Goal: Check status: Check status

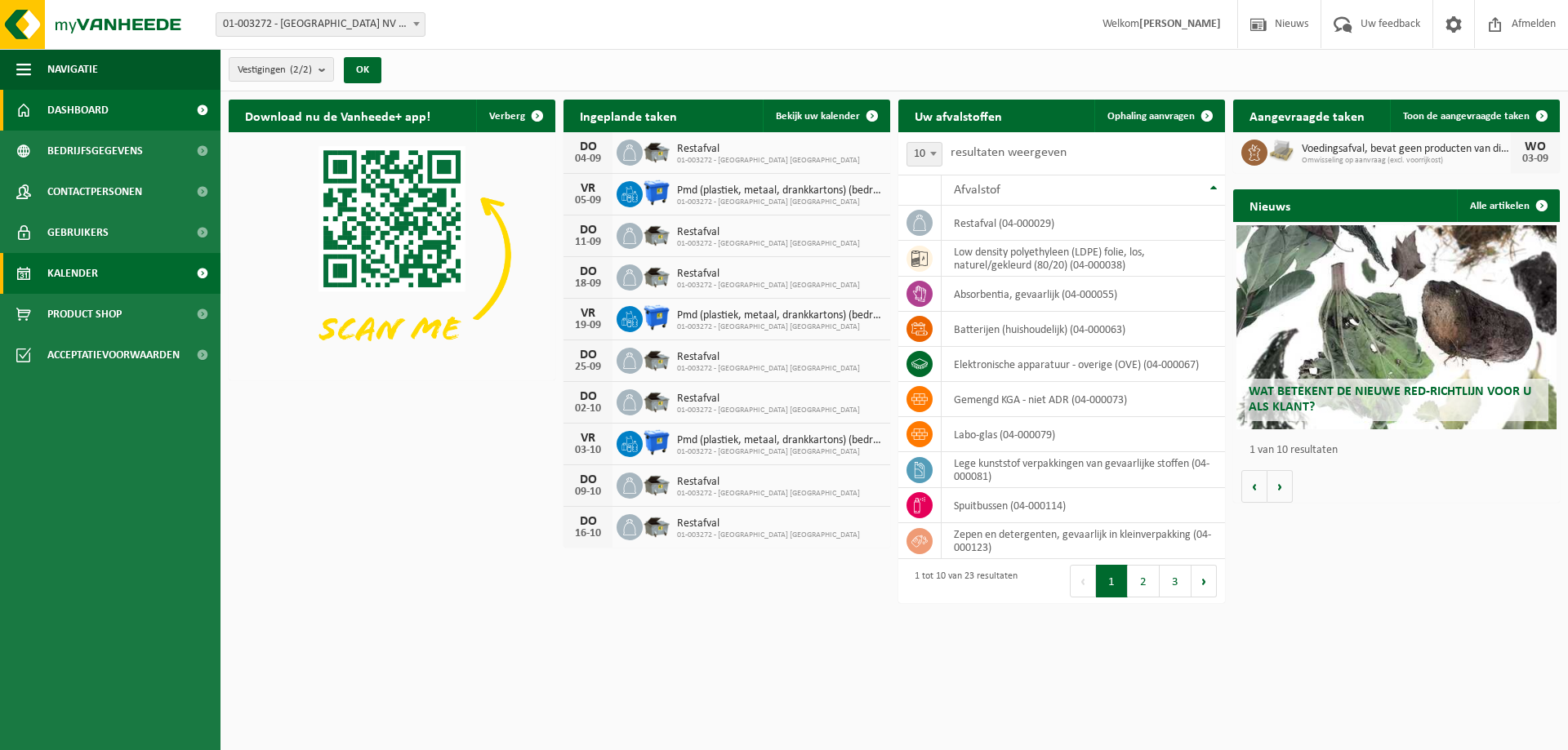
click at [114, 269] on link "Kalender" at bounding box center [110, 273] width 220 height 41
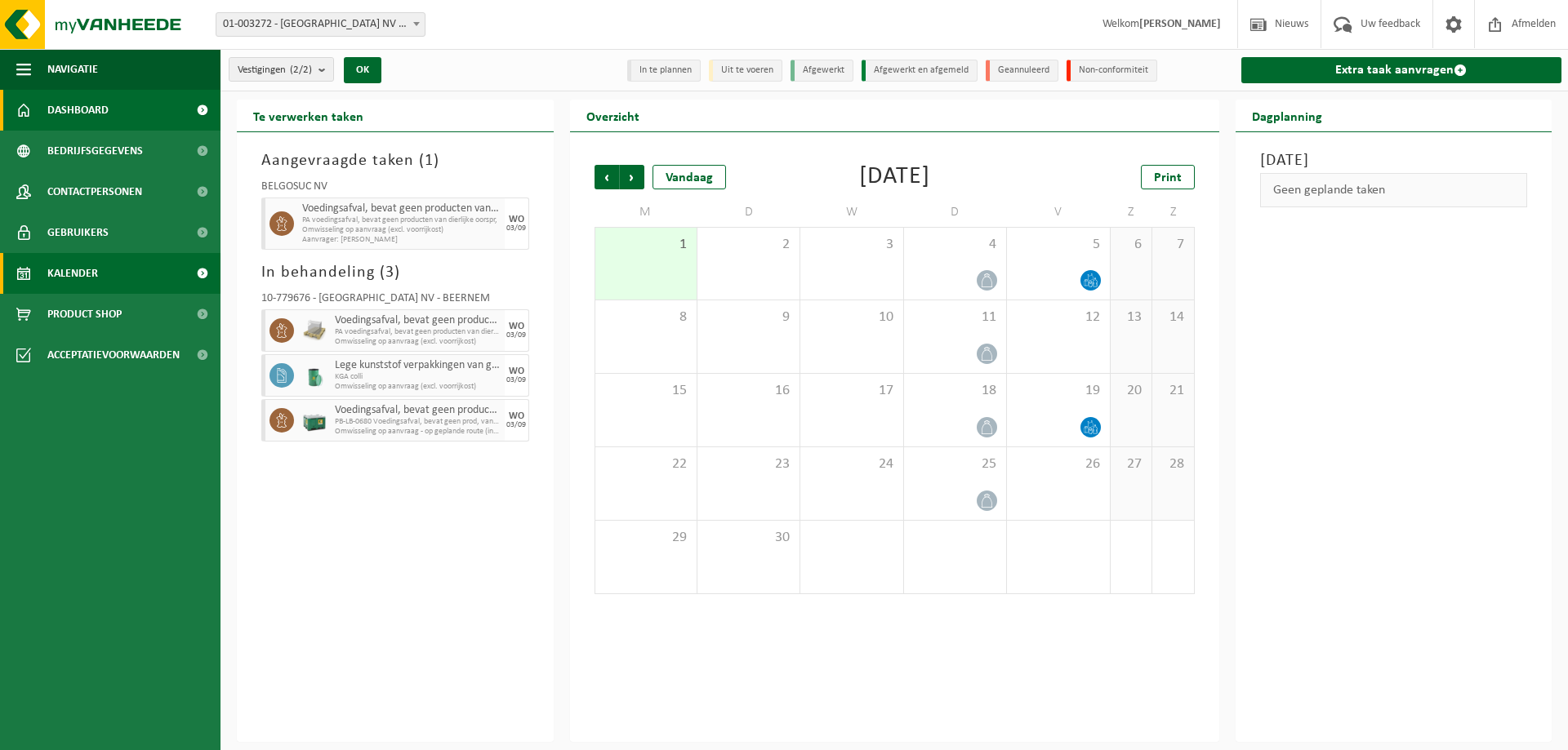
click at [61, 106] on span "Dashboard" at bounding box center [78, 111] width 61 height 41
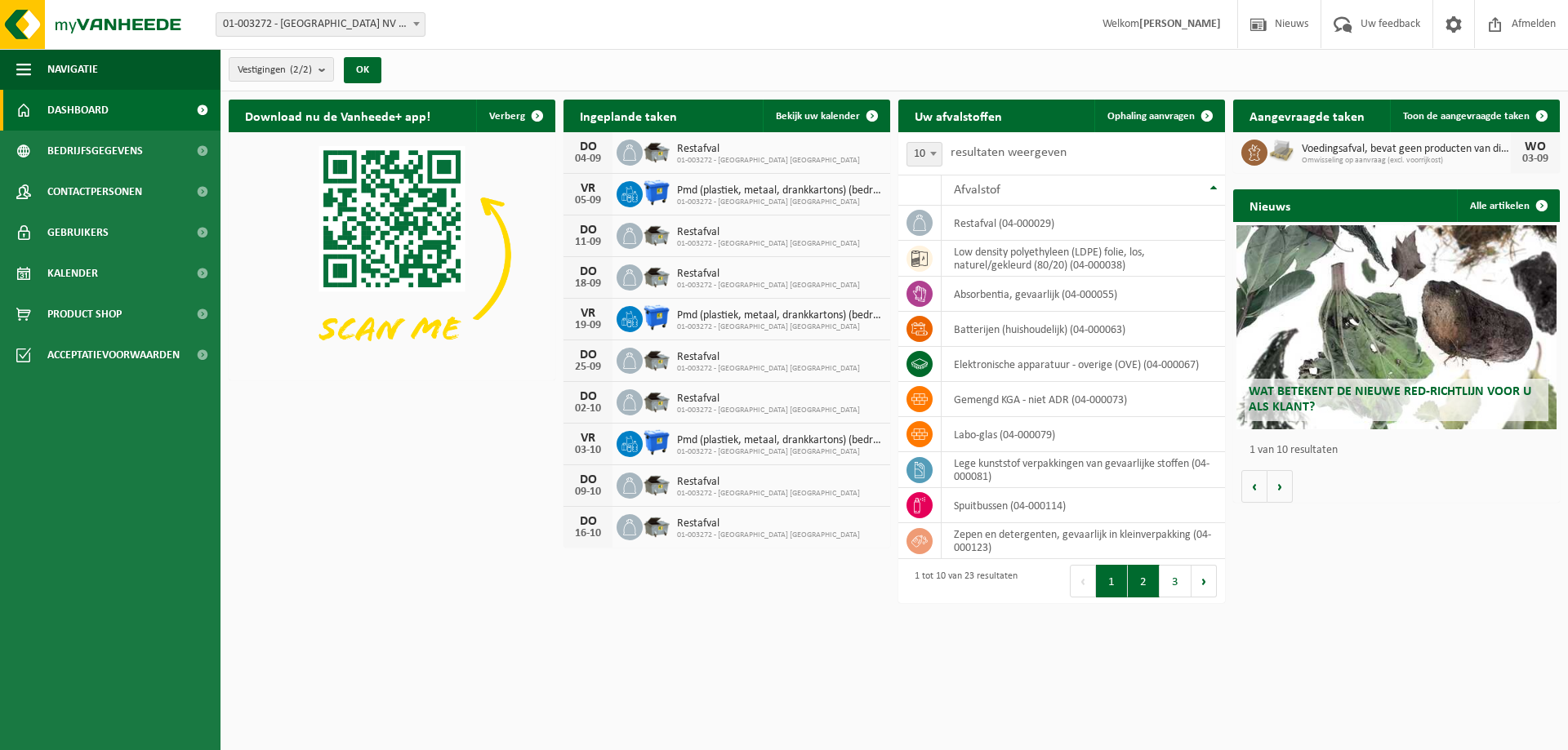
click at [1153, 588] on button "2" at bounding box center [1143, 581] width 32 height 33
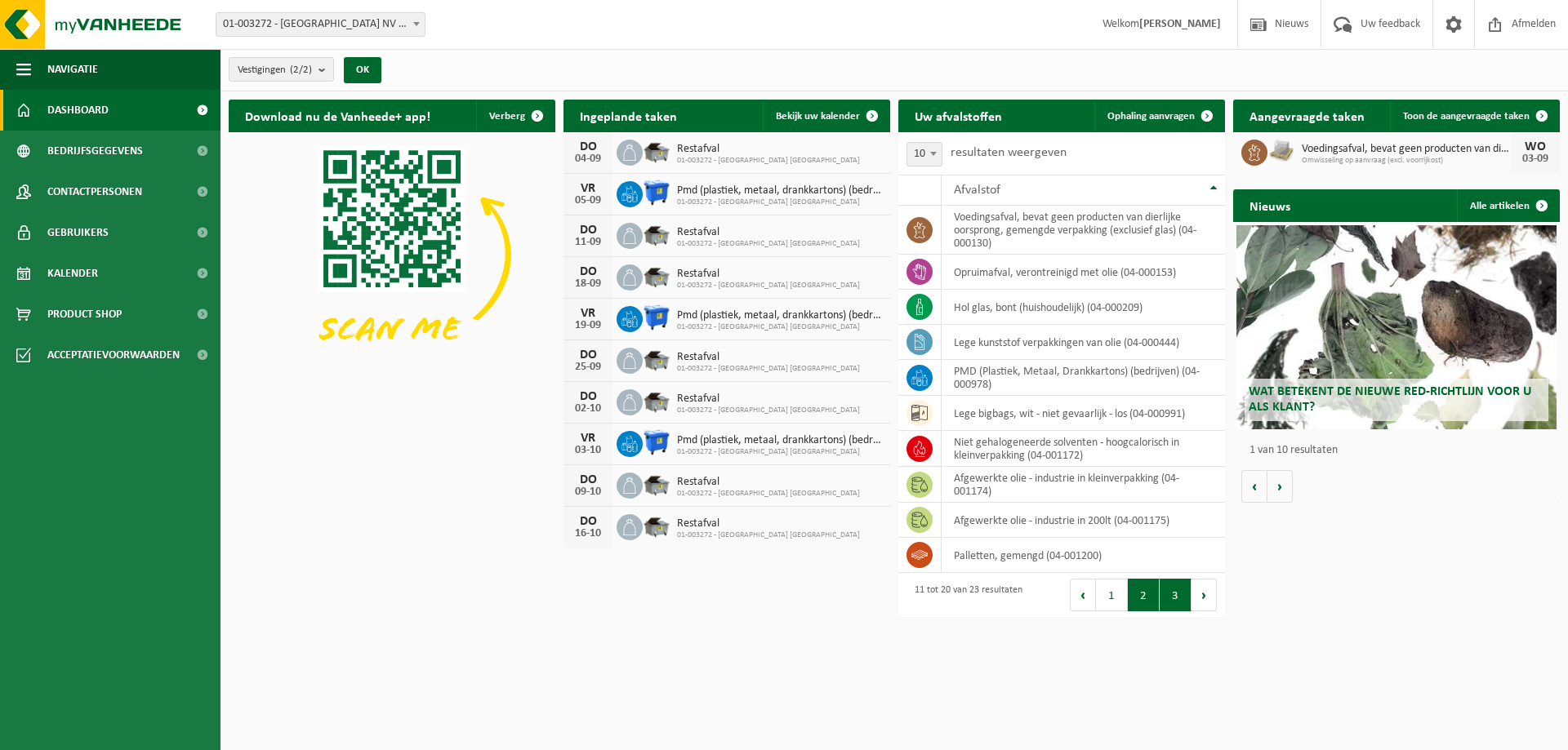
click at [1169, 594] on button "3" at bounding box center [1175, 595] width 32 height 33
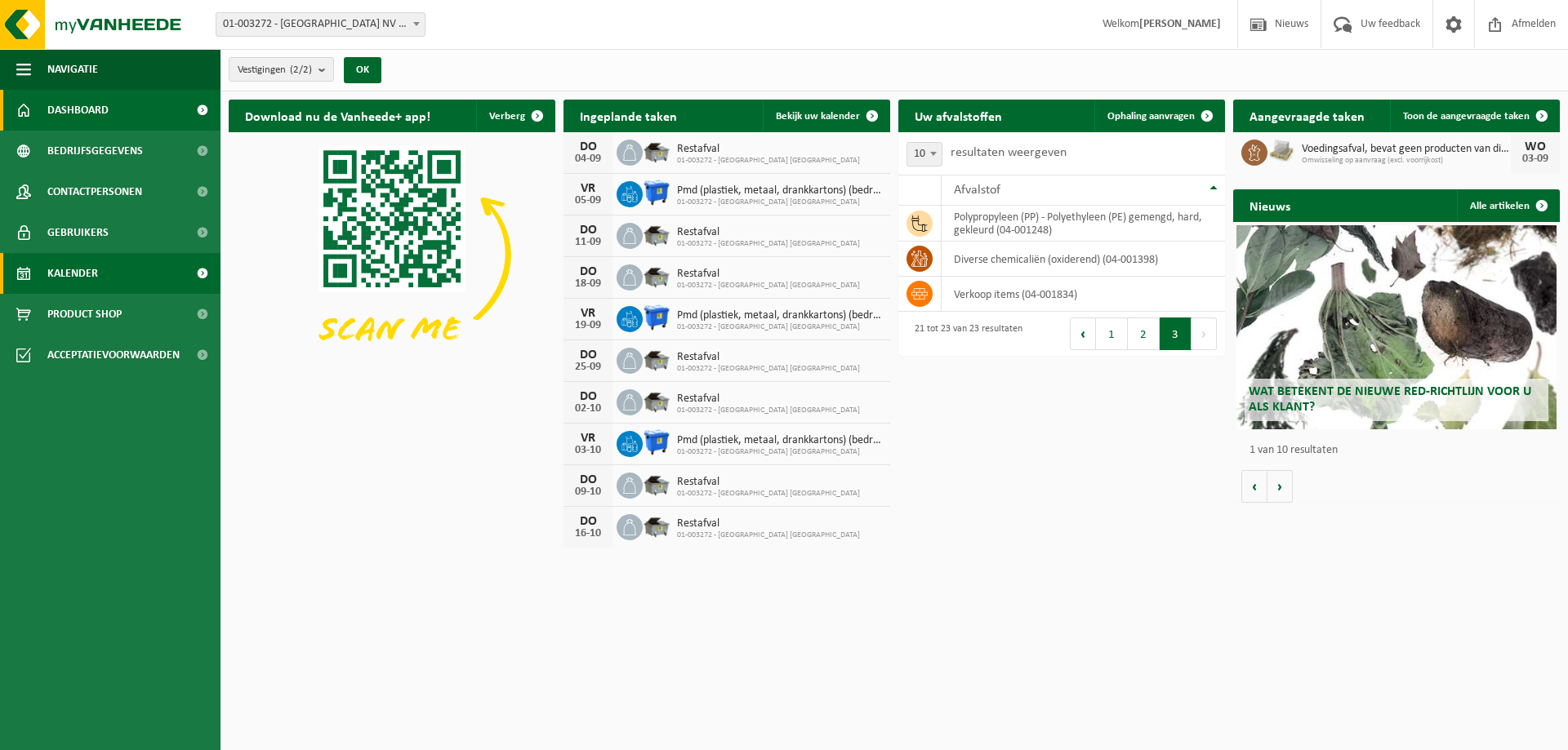
click at [156, 276] on link "Kalender" at bounding box center [110, 273] width 220 height 41
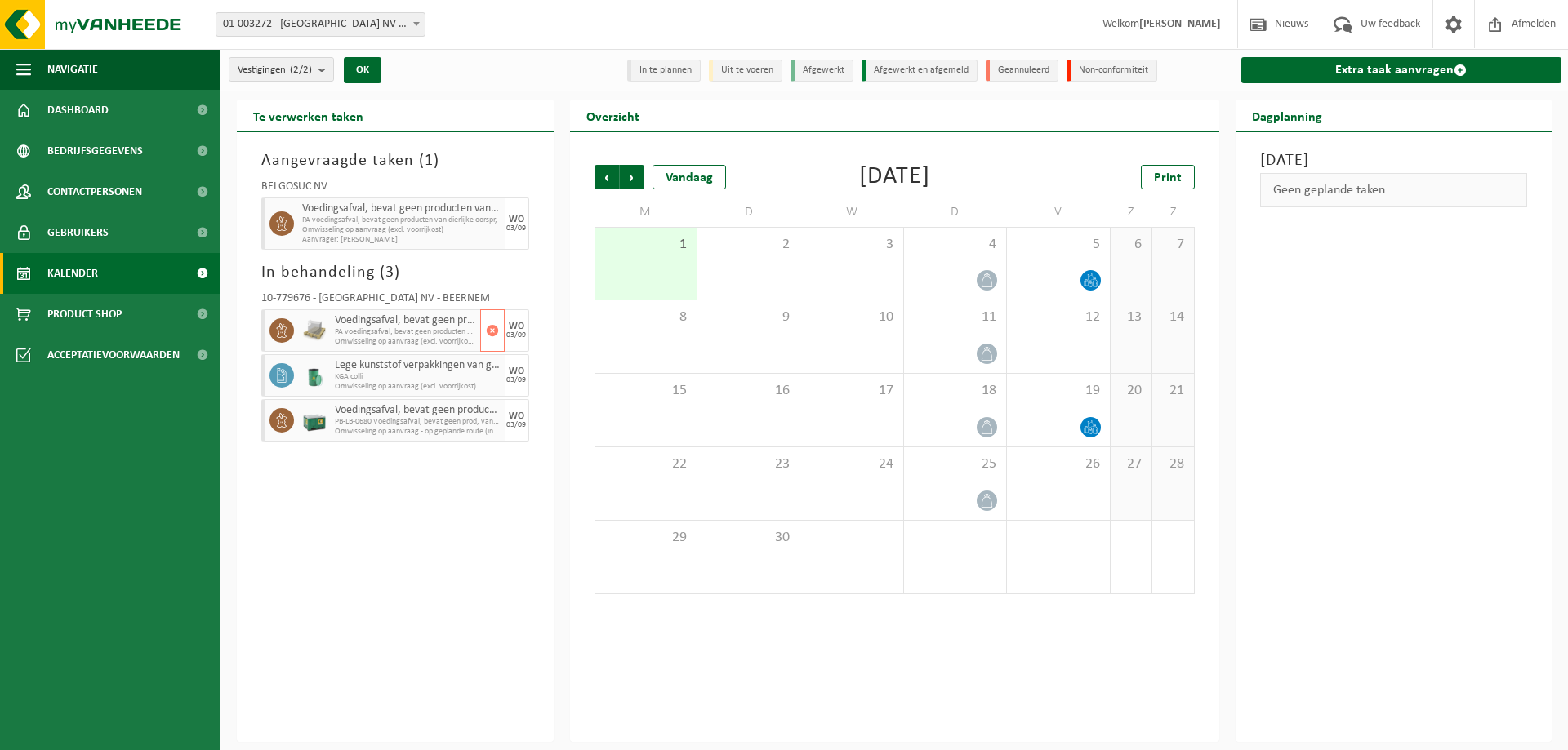
click at [366, 339] on span "Omwisseling op aanvraag (excl. voorrijkost)" at bounding box center [406, 342] width 141 height 10
click at [377, 376] on span "KGA colli" at bounding box center [406, 377] width 141 height 10
click at [390, 413] on span "Voedingsafval, bevat geen producten van dierlijke oorsprong, gemengde verpakkin…" at bounding box center [406, 410] width 141 height 13
click at [390, 430] on span "Omwisseling op aanvraag - op geplande route (incl. verwerking)" at bounding box center [406, 431] width 141 height 10
click at [88, 25] on img at bounding box center [97, 25] width 196 height 49
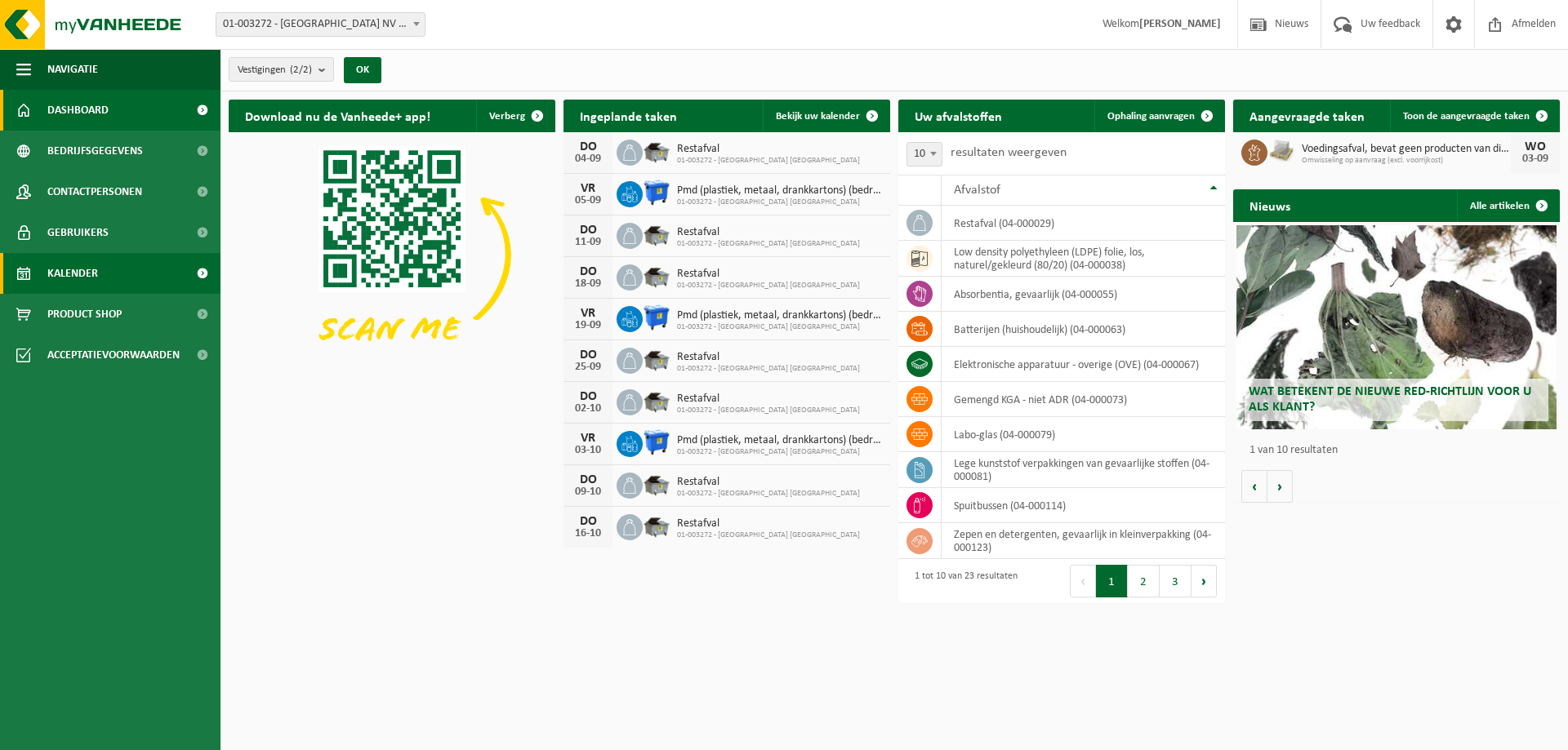
click at [80, 276] on span "Kalender" at bounding box center [73, 273] width 51 height 41
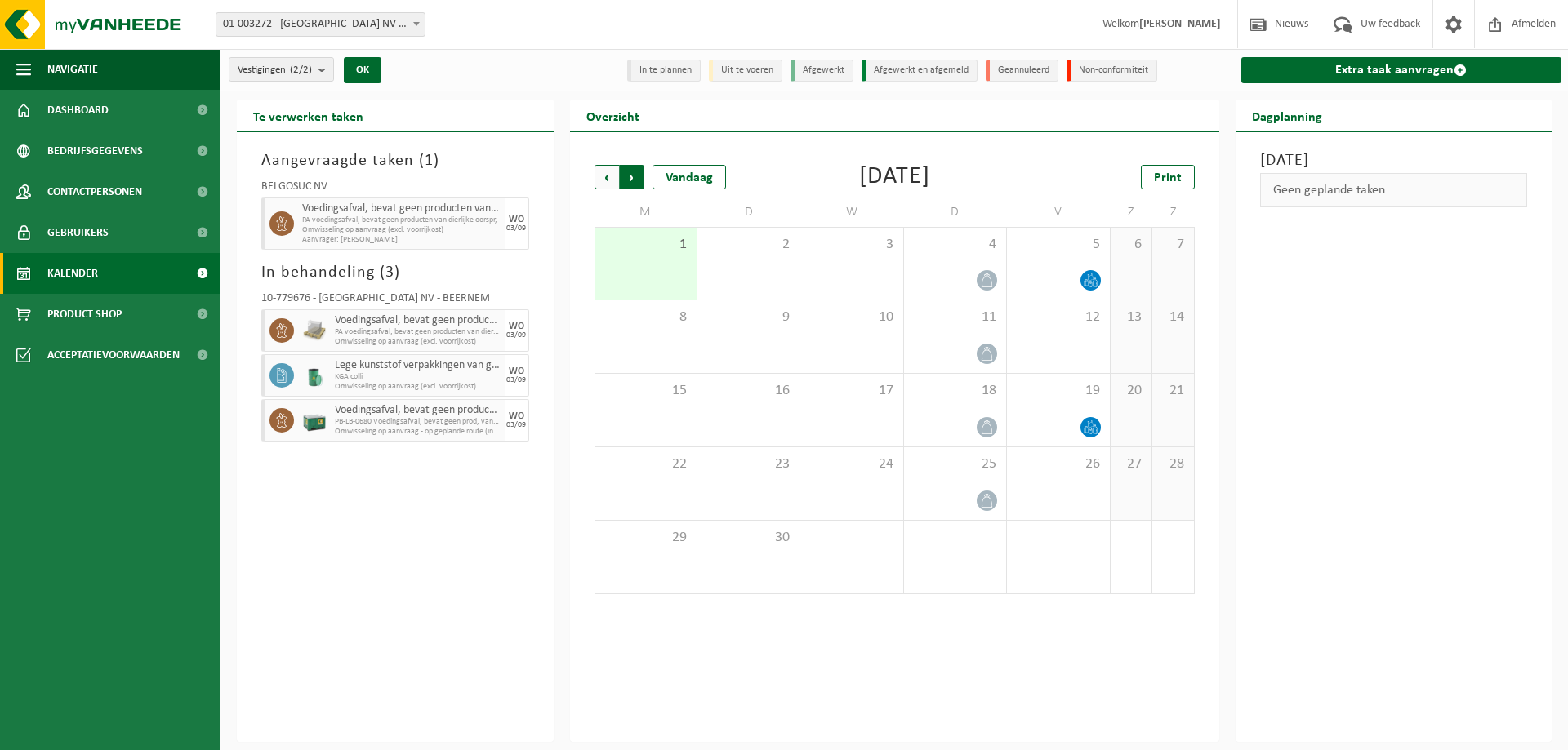
click at [603, 178] on span "Vorige" at bounding box center [607, 177] width 25 height 25
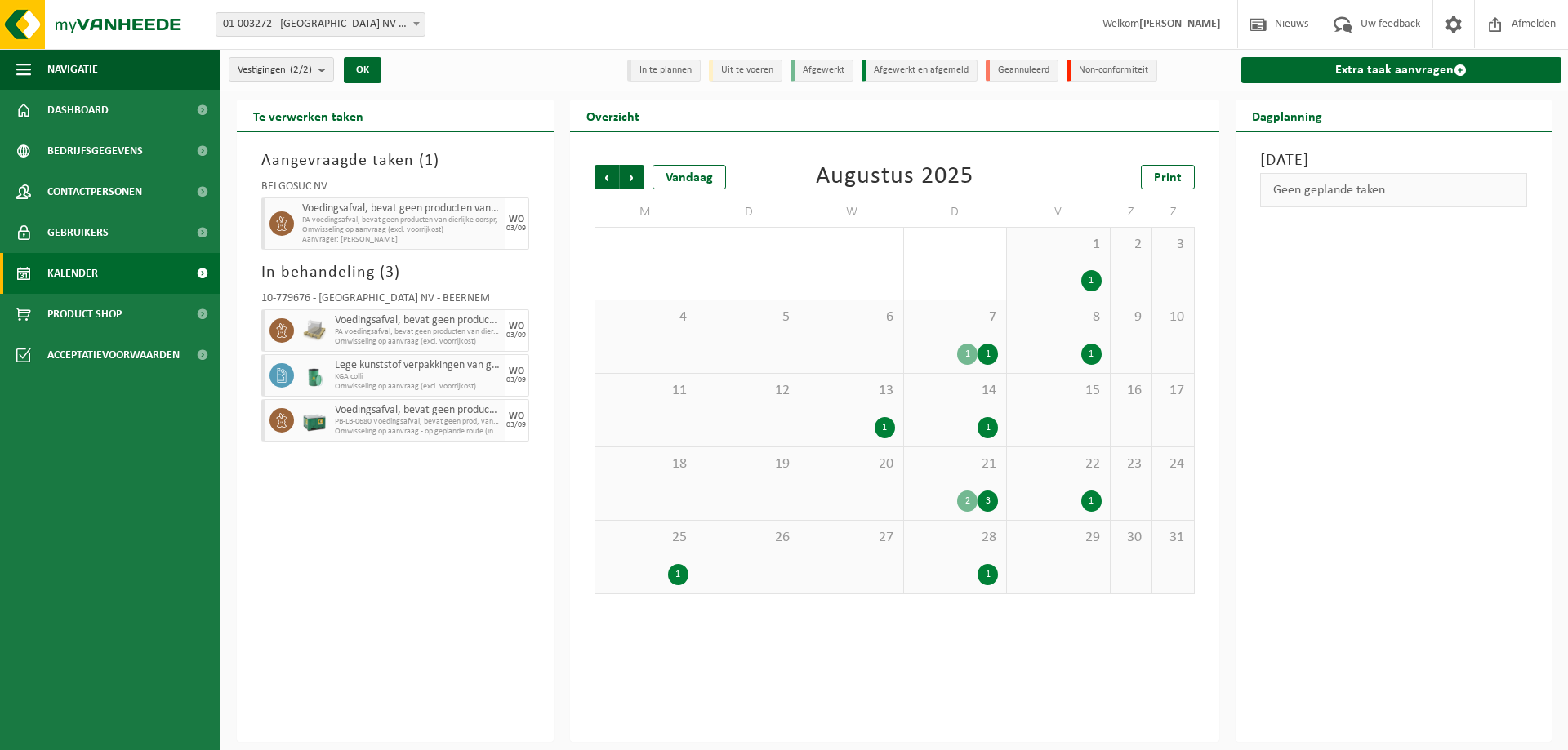
click at [603, 178] on span "Vorige" at bounding box center [607, 177] width 25 height 25
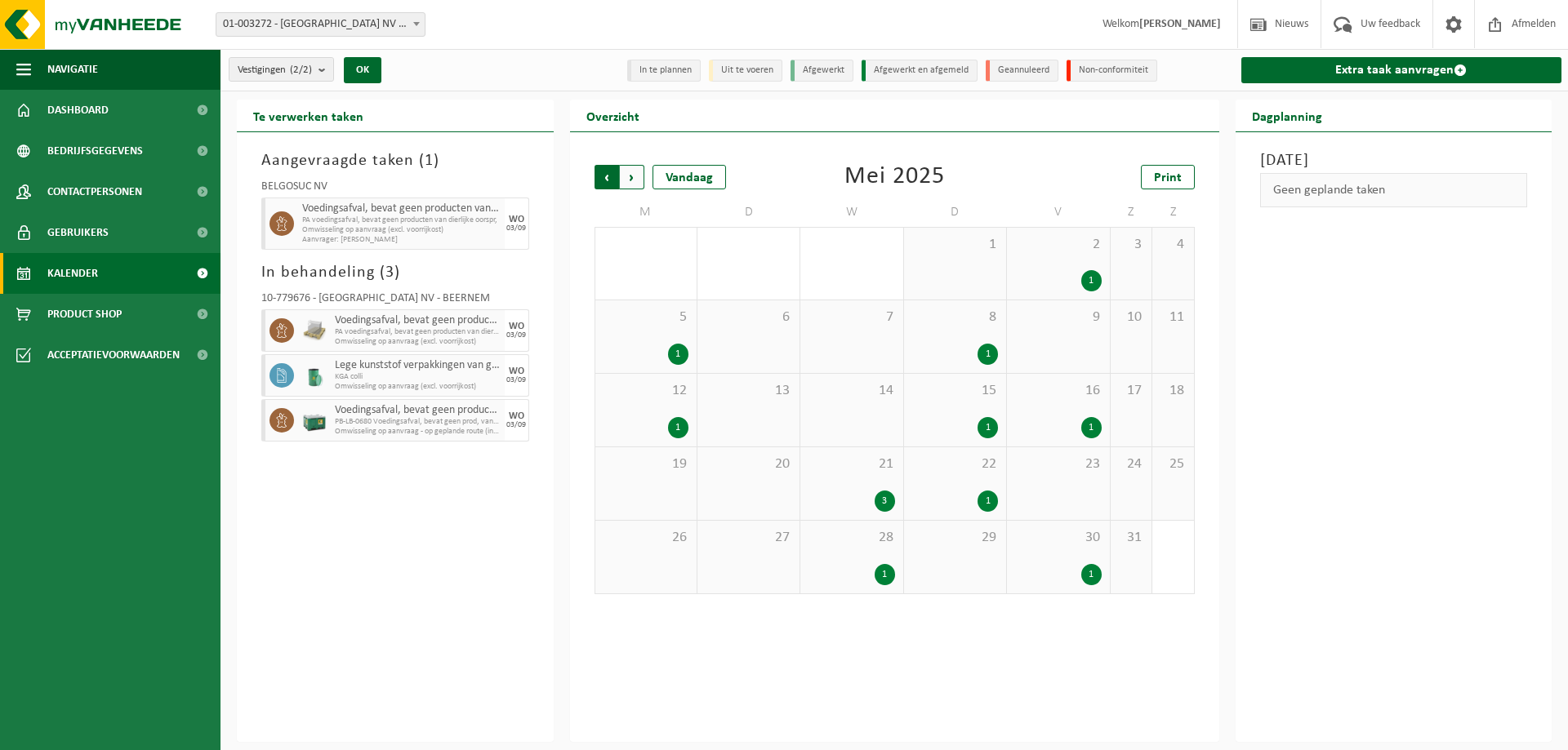
click at [637, 170] on span "Volgende" at bounding box center [632, 177] width 25 height 25
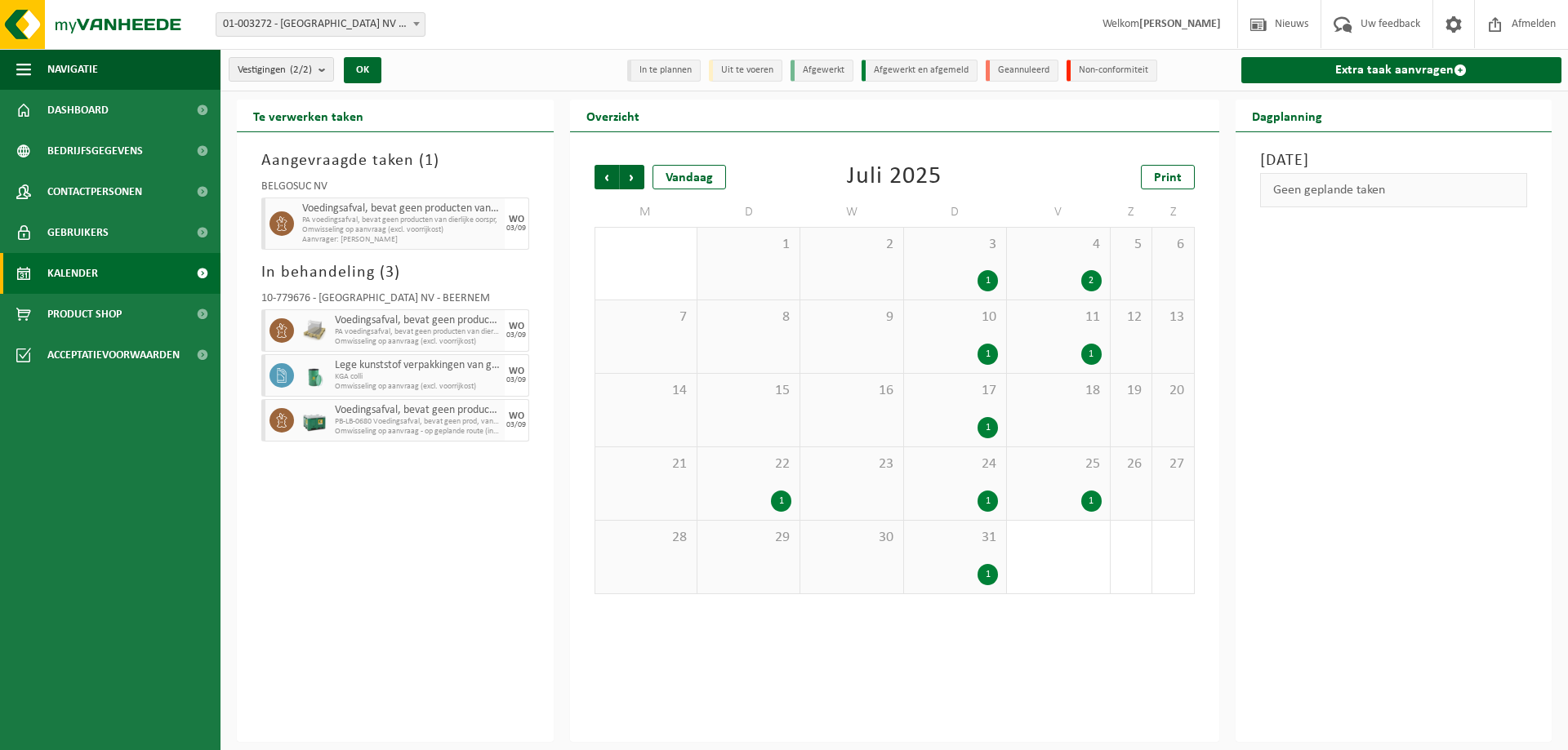
click at [637, 170] on span "Volgende" at bounding box center [632, 177] width 25 height 25
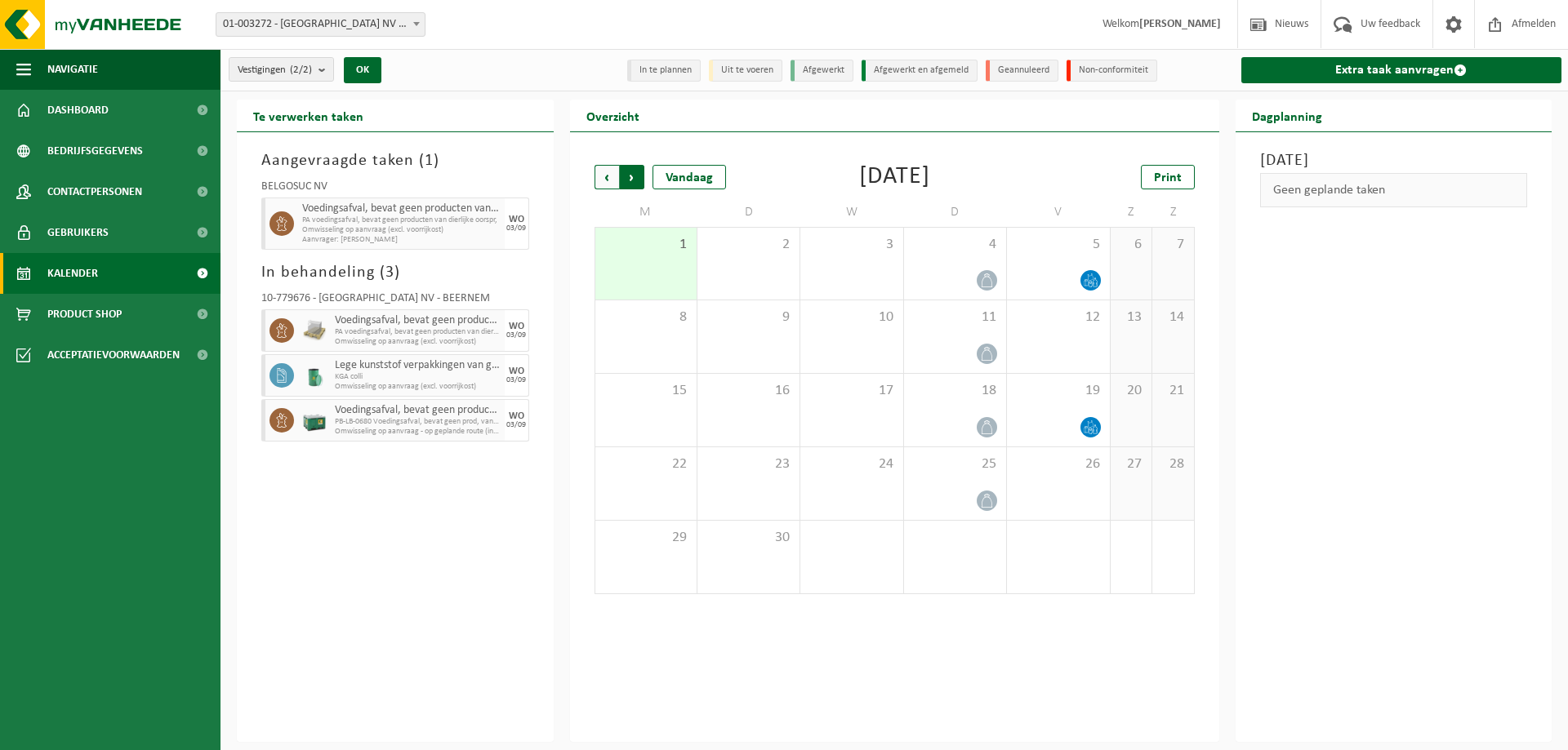
click at [607, 176] on span "Vorige" at bounding box center [607, 177] width 25 height 25
